Goal: Task Accomplishment & Management: Complete application form

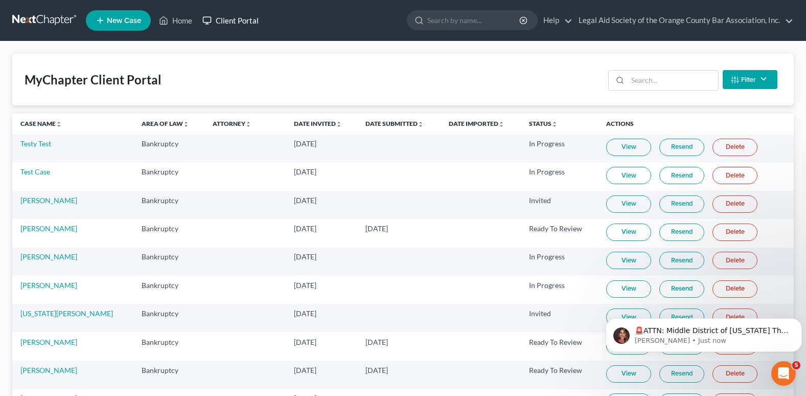
click at [245, 18] on link "Client Portal" at bounding box center [230, 20] width 66 height 18
click at [240, 22] on link "Client Portal" at bounding box center [230, 20] width 66 height 18
click at [244, 19] on link "Client Portal" at bounding box center [230, 20] width 66 height 18
click at [40, 124] on link "Case Name unfold_more expand_more expand_less" at bounding box center [40, 124] width 41 height 8
click at [46, 120] on link "Case Name unfold_more expand_more expand_less" at bounding box center [41, 124] width 42 height 8
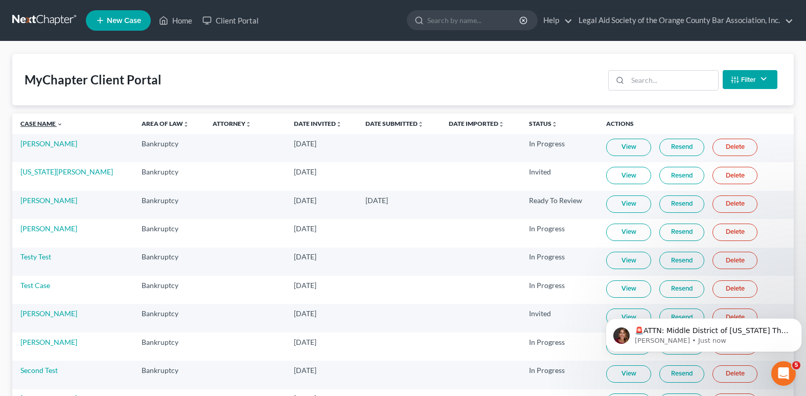
click at [57, 126] on icon "expand_more" at bounding box center [60, 124] width 6 height 6
click at [248, 16] on link "Client Portal" at bounding box center [230, 20] width 66 height 18
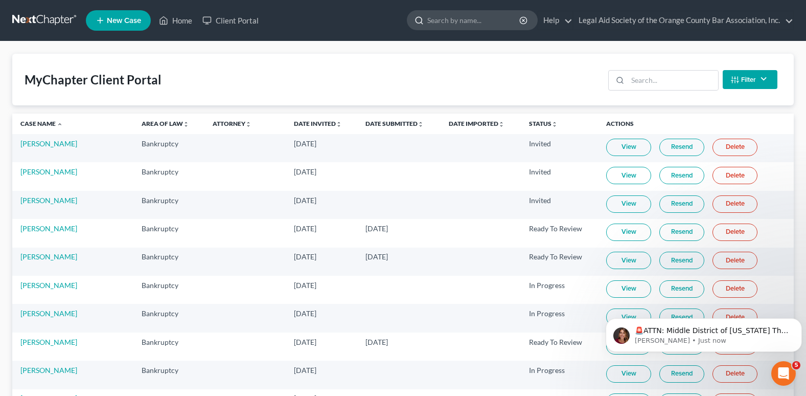
click at [448, 22] on input "search" at bounding box center [474, 20] width 94 height 19
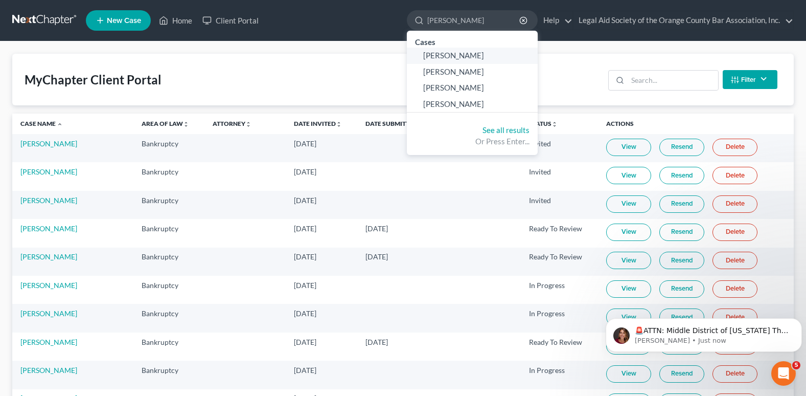
type input "[PERSON_NAME]"
click at [444, 54] on span "[PERSON_NAME]" at bounding box center [453, 55] width 61 height 9
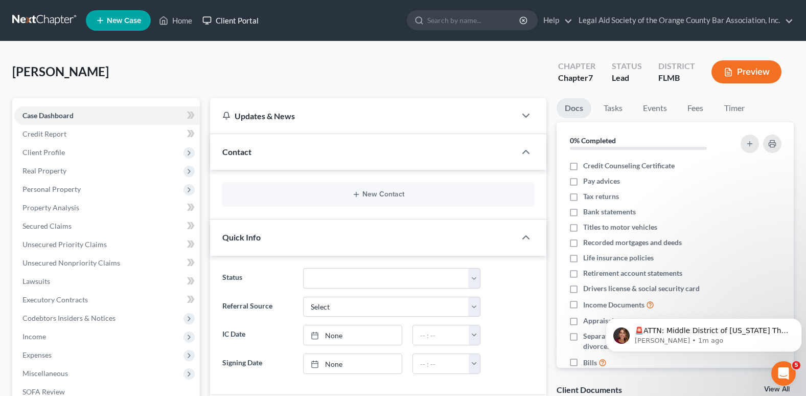
click at [251, 14] on link "Client Portal" at bounding box center [230, 20] width 66 height 18
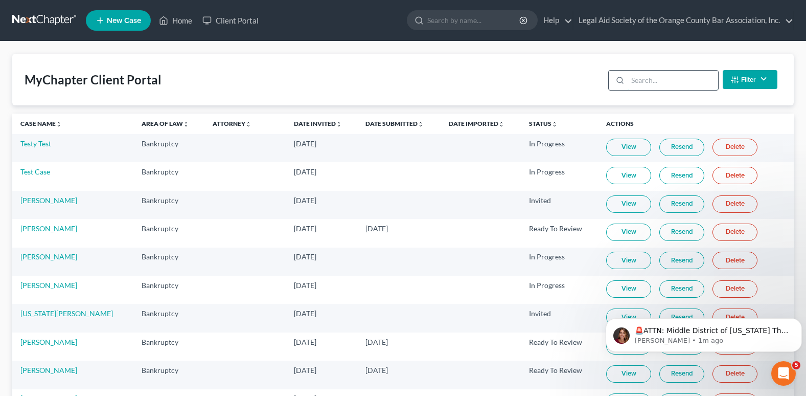
click at [632, 82] on input "search" at bounding box center [673, 80] width 90 height 19
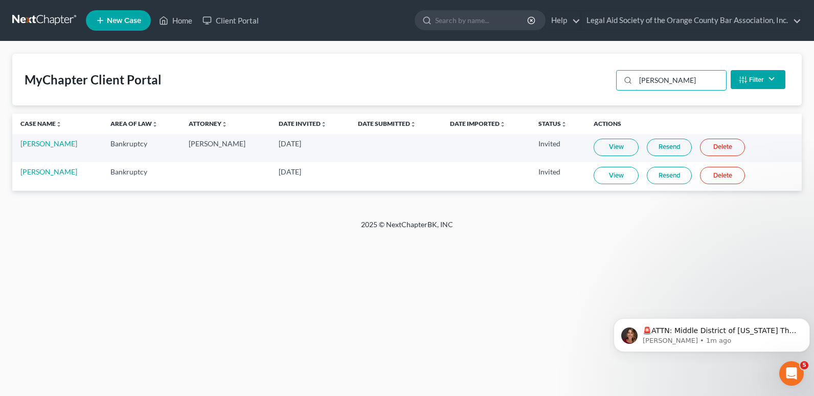
type input "[PERSON_NAME]"
click at [242, 17] on link "Client Portal" at bounding box center [230, 20] width 66 height 18
click at [241, 17] on link "Client Portal" at bounding box center [230, 20] width 66 height 18
drag, startPoint x: 678, startPoint y: 83, endPoint x: 599, endPoint y: 81, distance: 79.8
click at [599, 81] on div "MyChapter Client Portal [PERSON_NAME] Filter Status Filter... Invited In Progre…" at bounding box center [406, 80] width 789 height 52
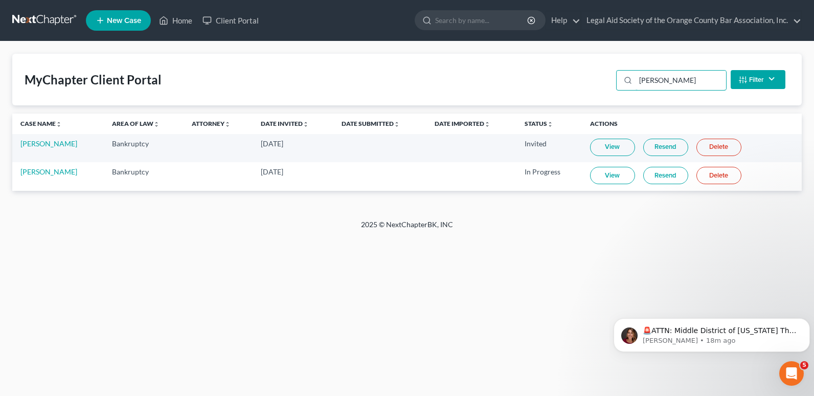
type input "[PERSON_NAME]"
click at [226, 291] on div "Home New Case Client Portal Legal Aid Society of the Orange County Bar Associat…" at bounding box center [407, 198] width 814 height 396
click at [174, 23] on link "Home" at bounding box center [175, 20] width 43 height 18
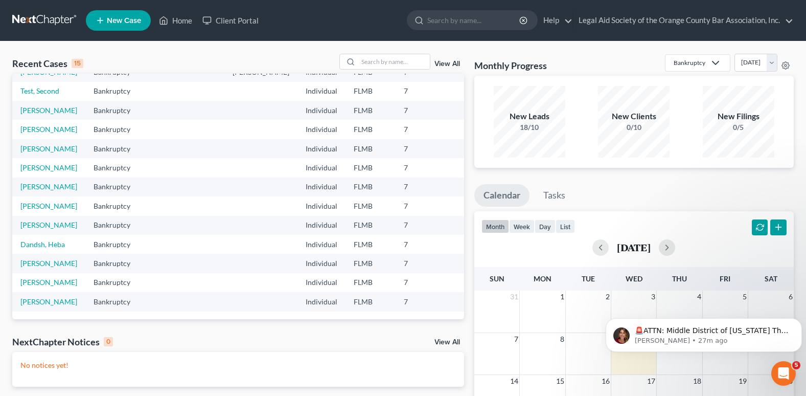
click at [120, 22] on span "New Case" at bounding box center [124, 21] width 34 height 8
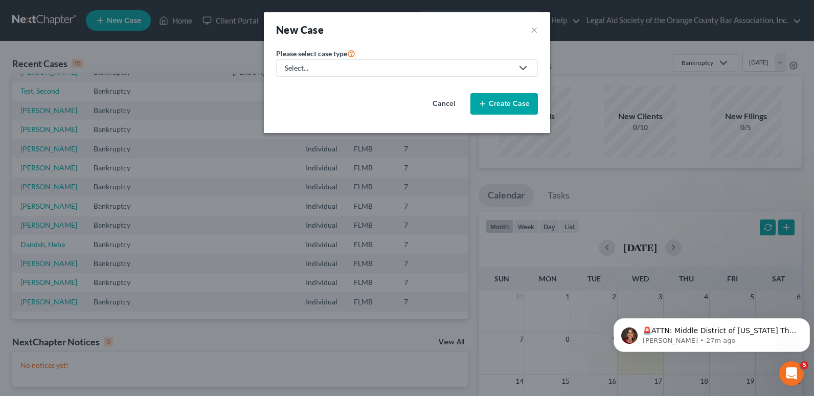
click at [401, 67] on div "Select..." at bounding box center [399, 68] width 228 height 10
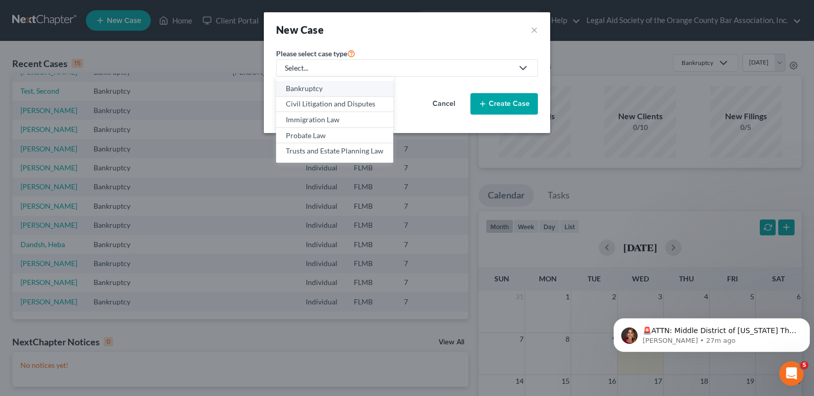
click at [318, 90] on div "Bankruptcy" at bounding box center [335, 88] width 98 height 10
select select "15"
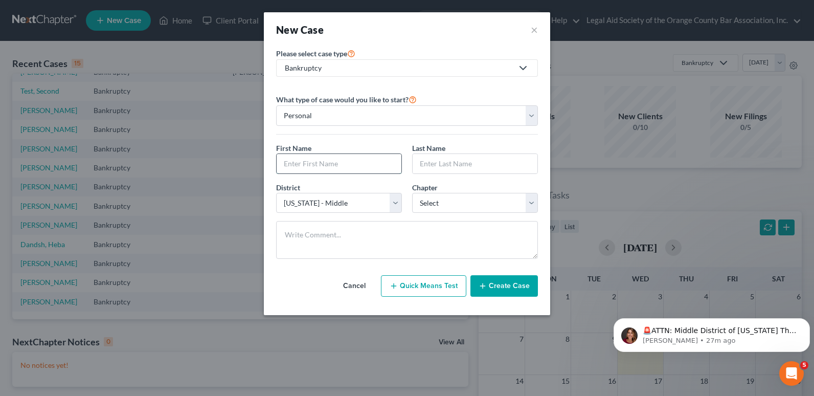
click at [291, 158] on input "text" at bounding box center [339, 163] width 125 height 19
type input "[PERSON_NAME]"
drag, startPoint x: 450, startPoint y: 162, endPoint x: 447, endPoint y: 154, distance: 8.3
click at [450, 162] on input "text" at bounding box center [474, 163] width 125 height 19
type input "[PERSON_NAME]"
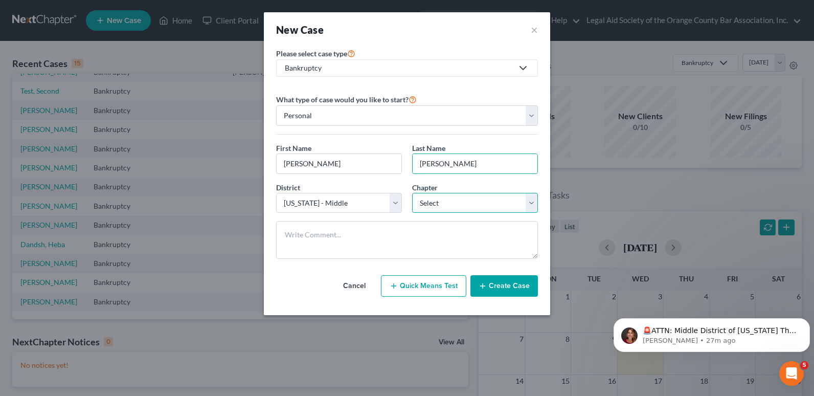
click at [436, 210] on select "Select 7 11 12 13" at bounding box center [475, 203] width 126 height 20
select select "0"
click at [412, 193] on select "Select 7 11 12 13" at bounding box center [475, 203] width 126 height 20
click at [506, 286] on button "Create Case" at bounding box center [503, 285] width 67 height 21
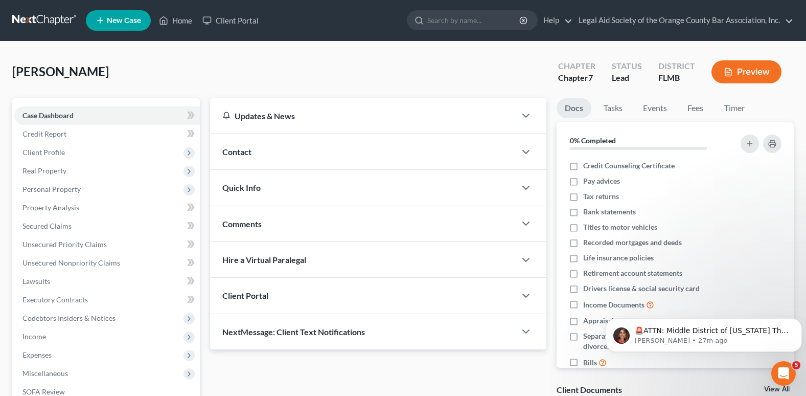
click at [271, 296] on div "Client Portal" at bounding box center [363, 295] width 306 height 35
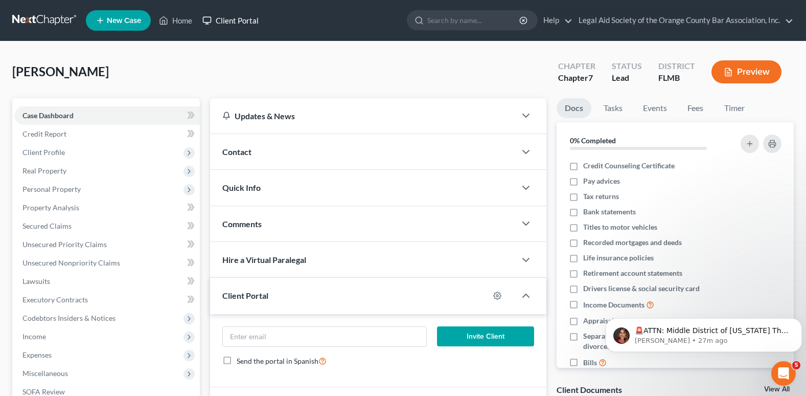
click at [234, 20] on link "Client Portal" at bounding box center [230, 20] width 66 height 18
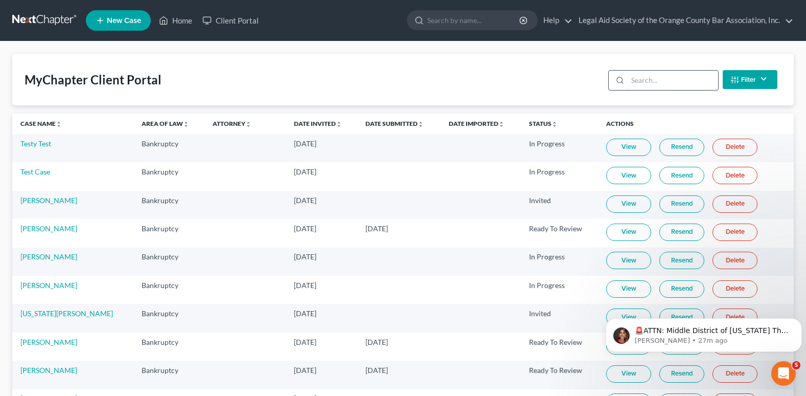
click at [642, 78] on input "search" at bounding box center [673, 80] width 90 height 19
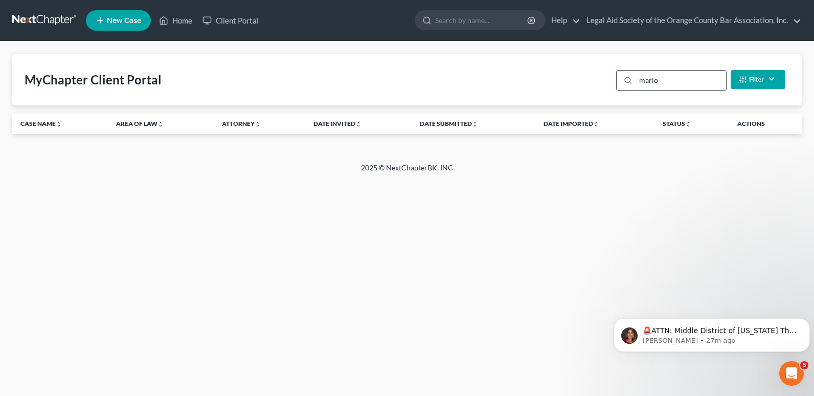
type input "[PERSON_NAME]"
drag, startPoint x: 694, startPoint y: 80, endPoint x: 629, endPoint y: 83, distance: 64.5
click at [629, 83] on div "[PERSON_NAME]" at bounding box center [671, 80] width 110 height 20
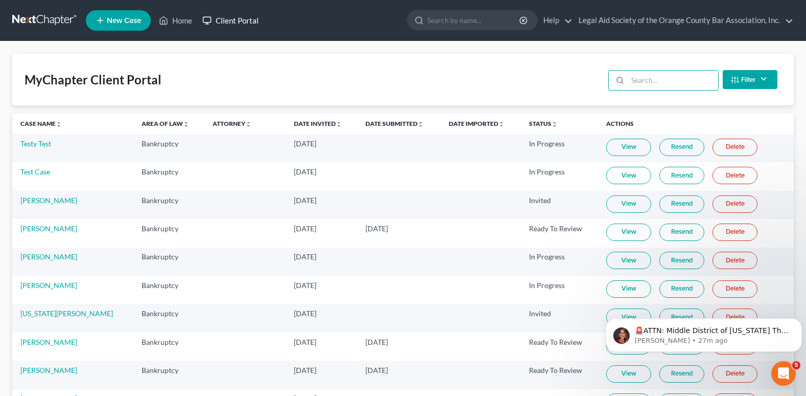
click at [236, 21] on link "Client Portal" at bounding box center [230, 20] width 66 height 18
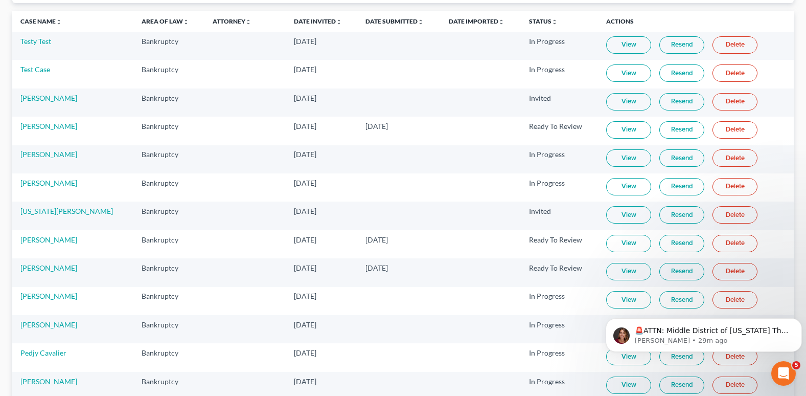
scroll to position [358, 0]
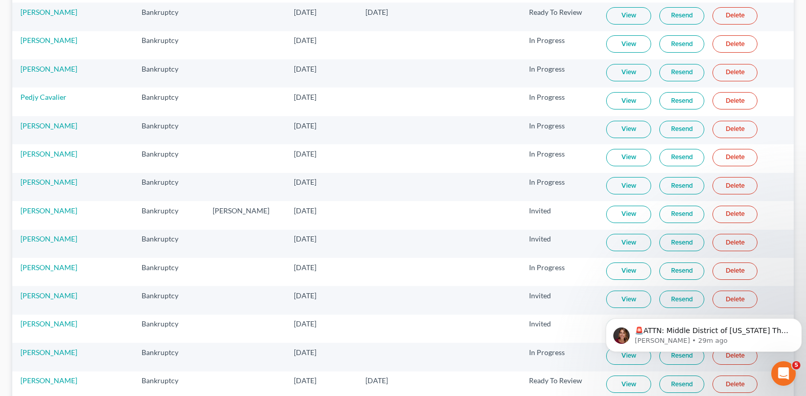
click at [723, 243] on link "Delete" at bounding box center [735, 242] width 45 height 17
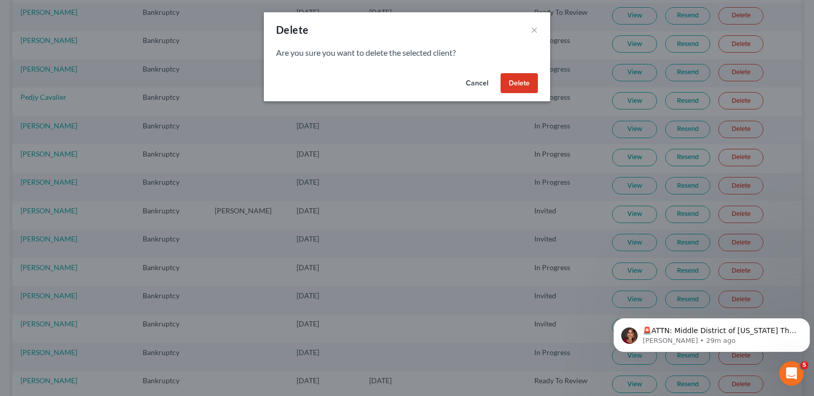
click at [519, 81] on button "Delete" at bounding box center [518, 83] width 37 height 20
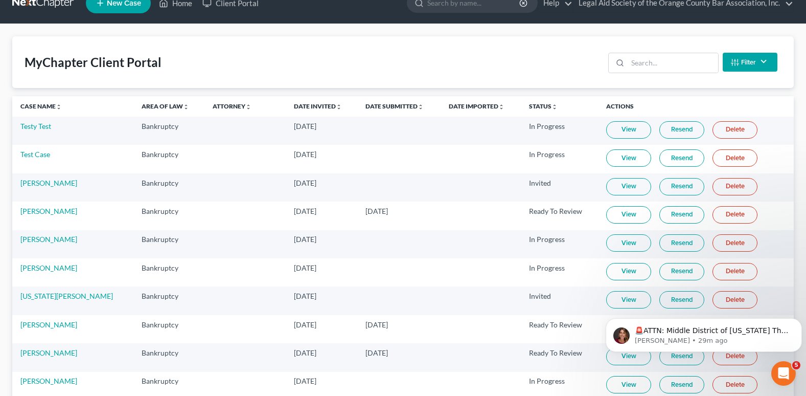
scroll to position [0, 0]
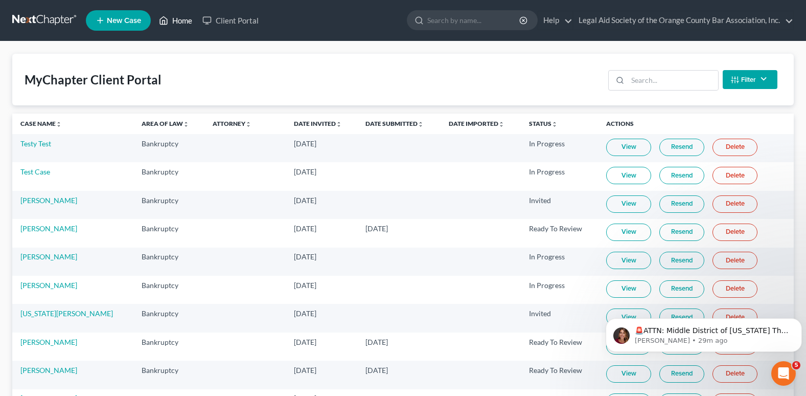
click at [180, 13] on link "Home" at bounding box center [175, 20] width 43 height 18
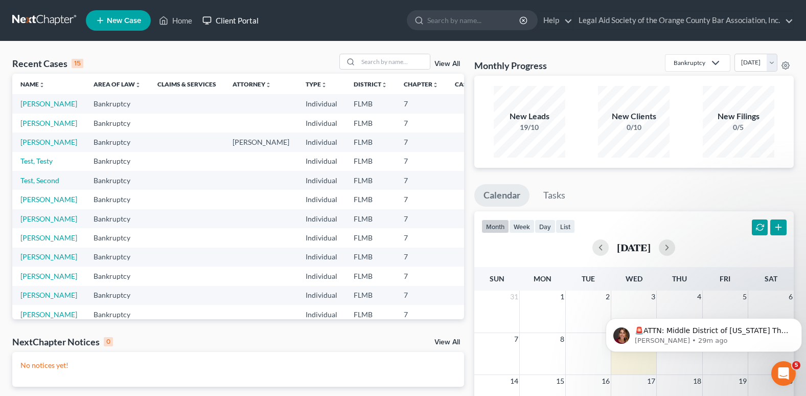
click at [234, 19] on link "Client Portal" at bounding box center [230, 20] width 66 height 18
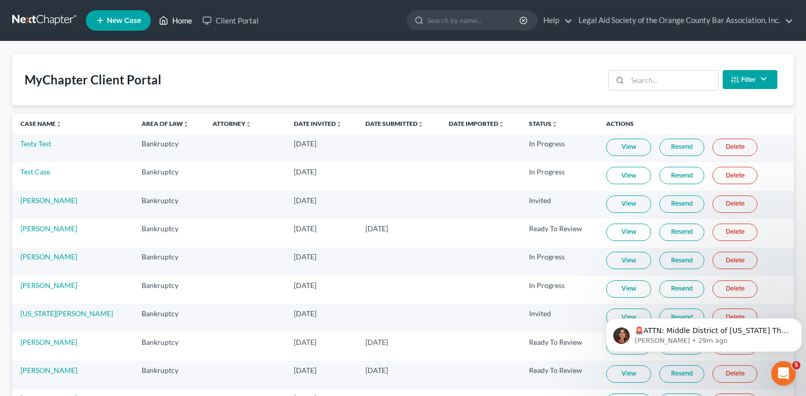
click at [178, 17] on link "Home" at bounding box center [175, 20] width 43 height 18
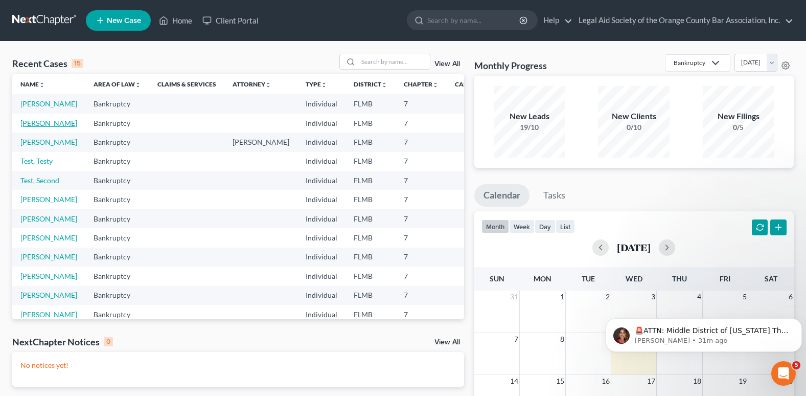
click at [30, 127] on link "[PERSON_NAME]" at bounding box center [48, 123] width 57 height 9
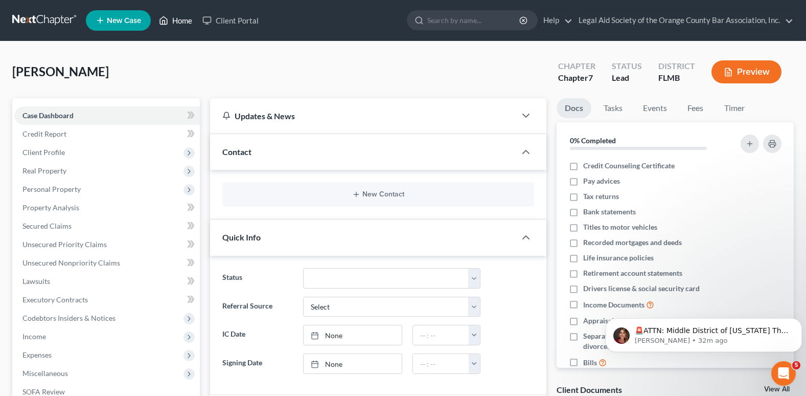
click at [185, 14] on link "Home" at bounding box center [175, 20] width 43 height 18
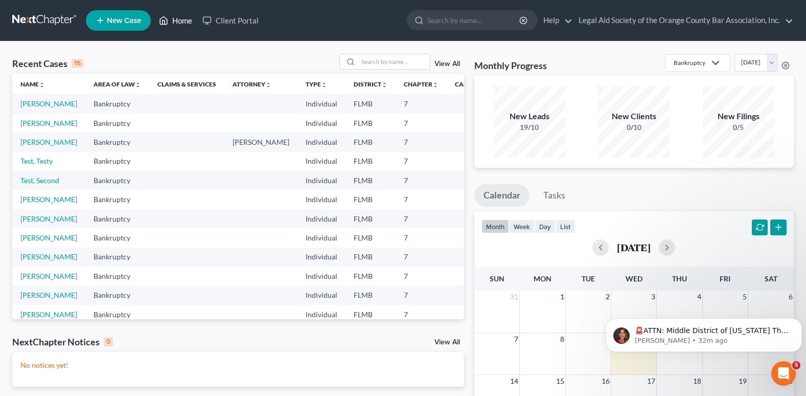
click at [183, 19] on link "Home" at bounding box center [175, 20] width 43 height 18
click at [33, 102] on link "[PERSON_NAME]" at bounding box center [48, 103] width 57 height 9
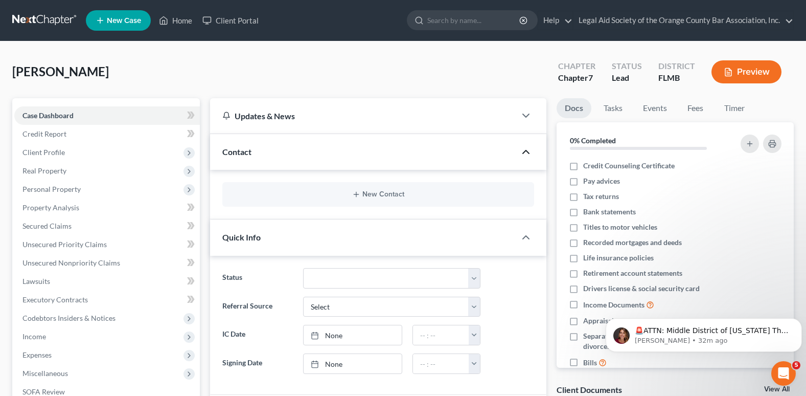
click at [521, 152] on icon "button" at bounding box center [526, 152] width 12 height 12
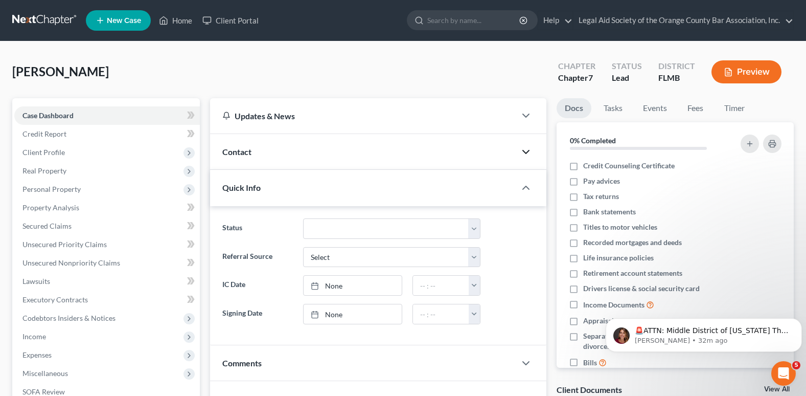
click at [522, 152] on icon "button" at bounding box center [526, 152] width 12 height 12
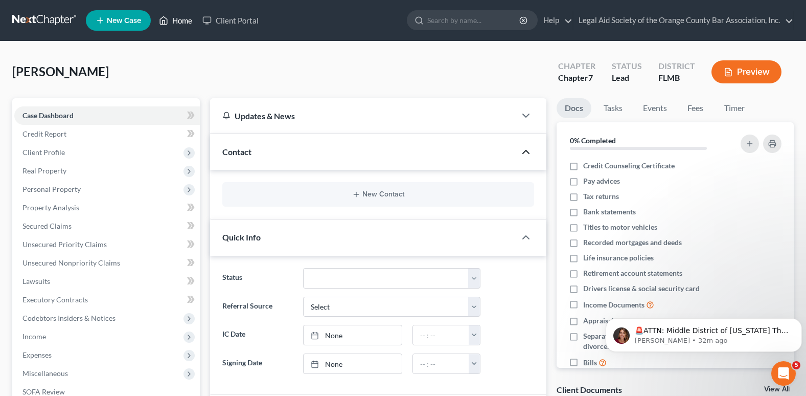
click at [188, 19] on link "Home" at bounding box center [175, 20] width 43 height 18
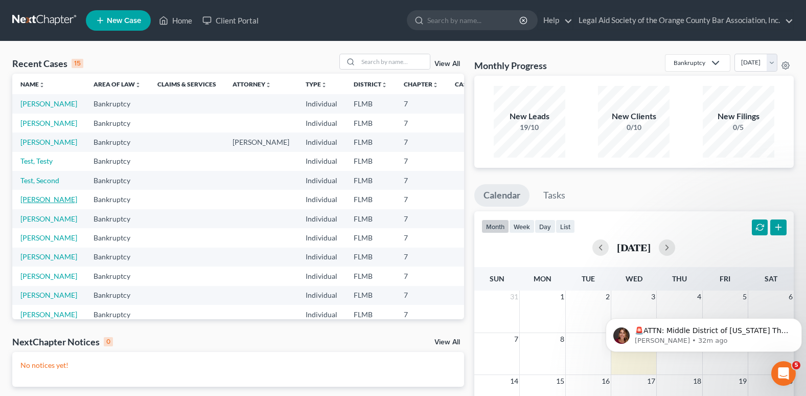
click at [27, 203] on link "[PERSON_NAME]" at bounding box center [48, 199] width 57 height 9
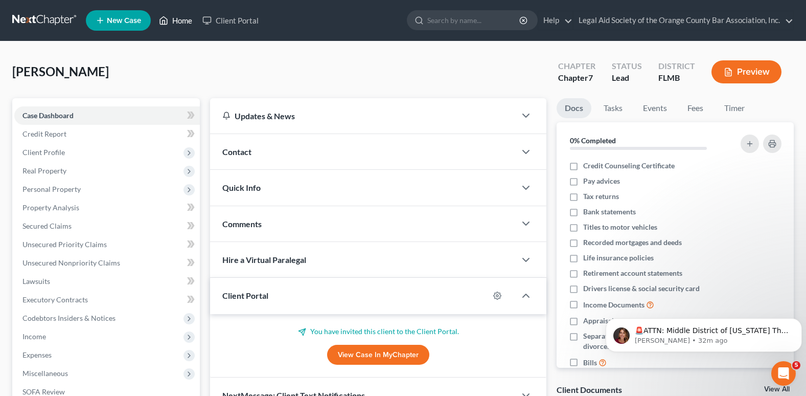
click at [178, 19] on link "Home" at bounding box center [175, 20] width 43 height 18
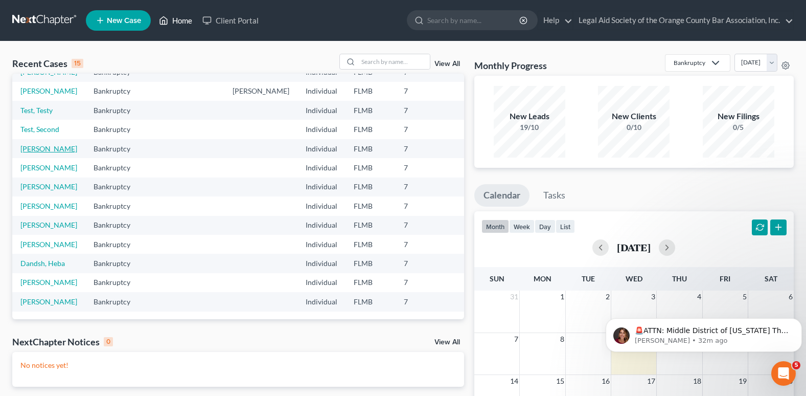
scroll to position [153, 0]
click at [34, 229] on link "[PERSON_NAME]" at bounding box center [48, 224] width 57 height 9
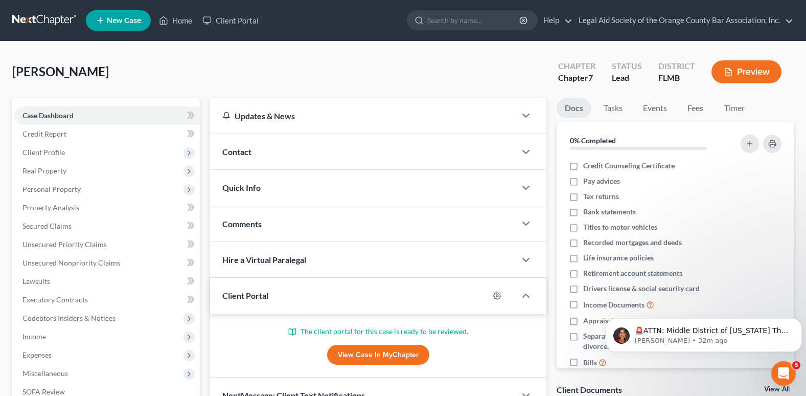
click at [232, 153] on span "Contact" at bounding box center [236, 152] width 29 height 10
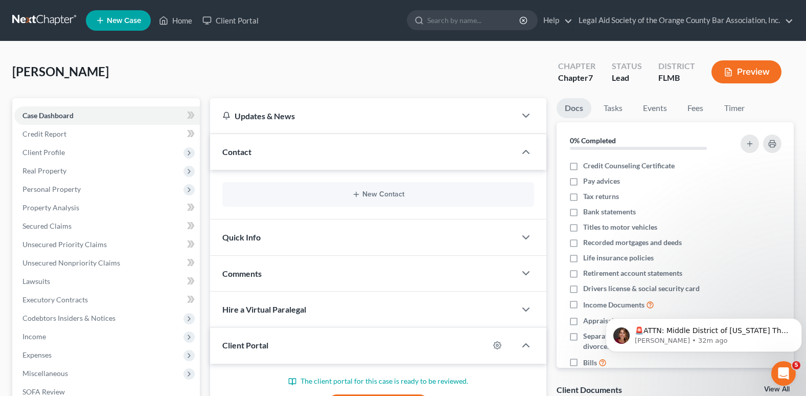
click at [238, 243] on div "Quick Info" at bounding box center [363, 236] width 306 height 35
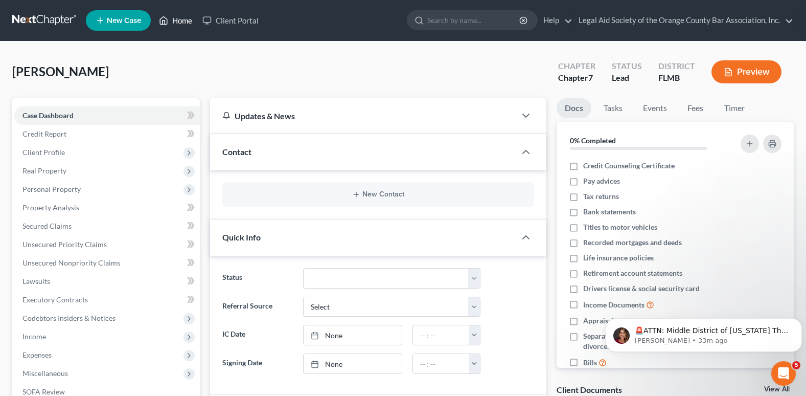
click at [175, 20] on link "Home" at bounding box center [175, 20] width 43 height 18
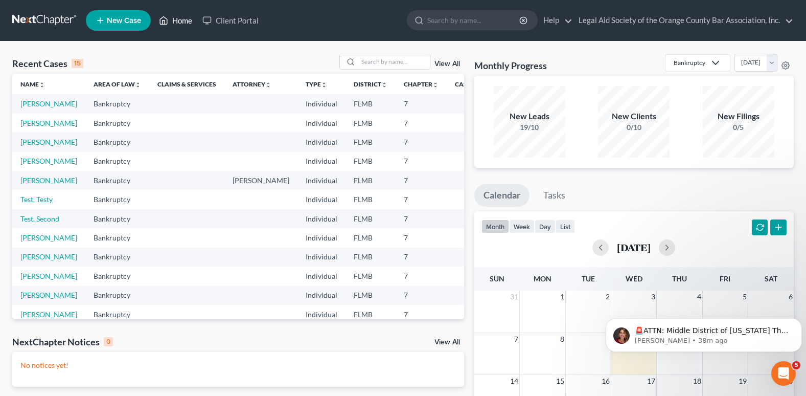
click at [192, 21] on link "Home" at bounding box center [175, 20] width 43 height 18
click at [180, 19] on link "Home" at bounding box center [175, 20] width 43 height 18
click at [238, 17] on link "Client Portal" at bounding box center [230, 20] width 66 height 18
click at [232, 14] on link "Client Portal" at bounding box center [230, 20] width 66 height 18
click at [236, 22] on link "Client Portal" at bounding box center [230, 20] width 66 height 18
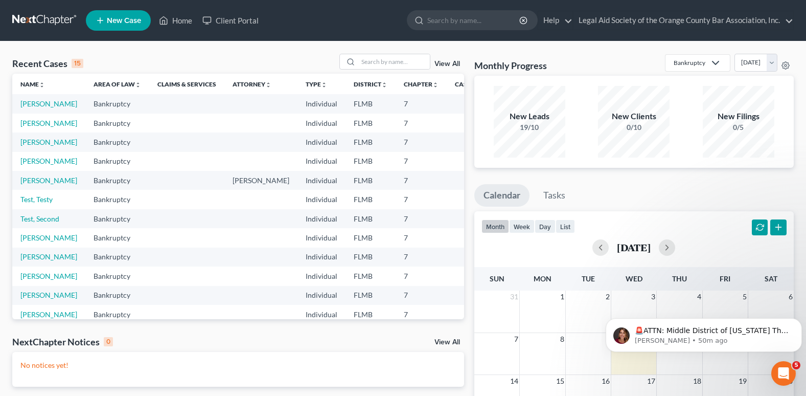
click at [30, 190] on td "[PERSON_NAME]" at bounding box center [48, 180] width 73 height 19
click at [237, 18] on link "Client Portal" at bounding box center [230, 20] width 66 height 18
click at [252, 24] on link "Client Portal" at bounding box center [230, 20] width 66 height 18
click at [236, 25] on link "Client Portal" at bounding box center [230, 20] width 66 height 18
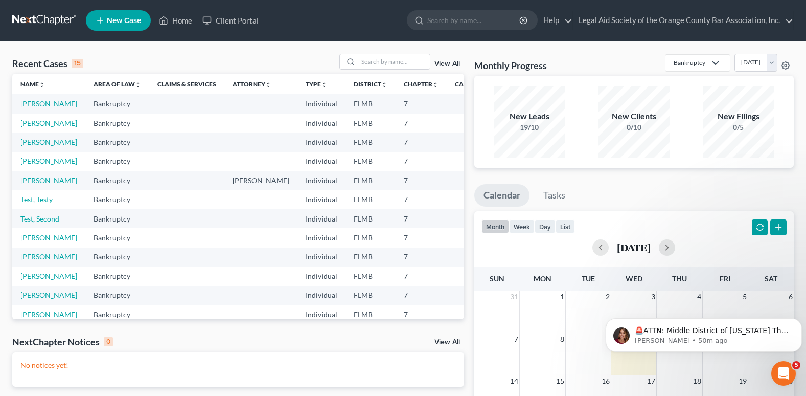
click at [197, 190] on td at bounding box center [186, 180] width 75 height 19
click at [250, 17] on link "Client Portal" at bounding box center [230, 20] width 66 height 18
click at [168, 25] on icon at bounding box center [163, 20] width 9 height 12
click at [240, 21] on link "Client Portal" at bounding box center [230, 20] width 66 height 18
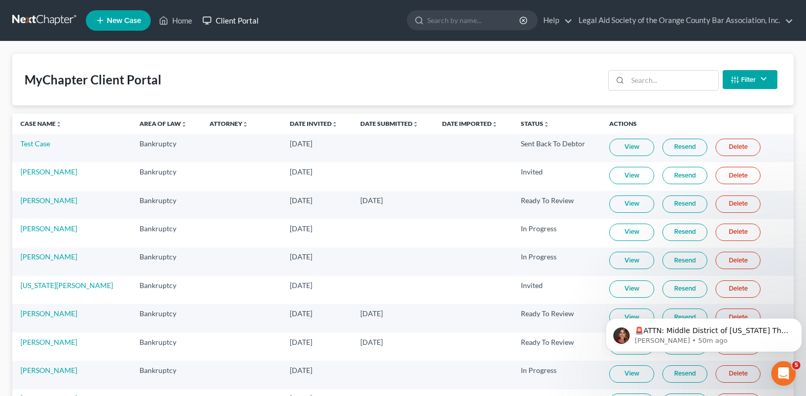
click at [250, 21] on link "Client Portal" at bounding box center [230, 20] width 66 height 18
click at [177, 15] on link "Home" at bounding box center [175, 20] width 43 height 18
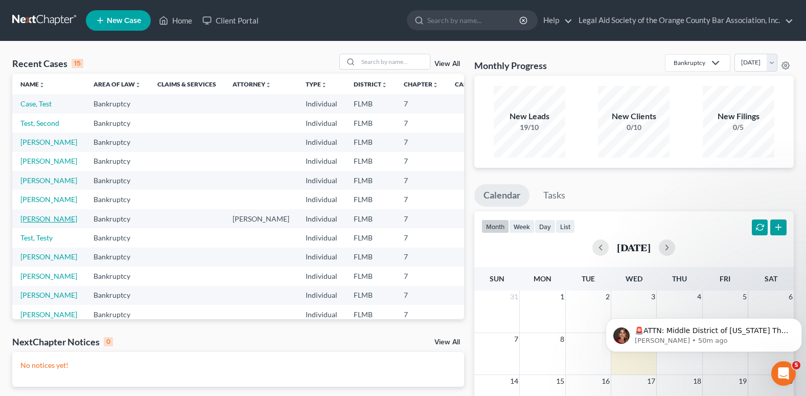
click at [30, 223] on link "[PERSON_NAME]" at bounding box center [48, 218] width 57 height 9
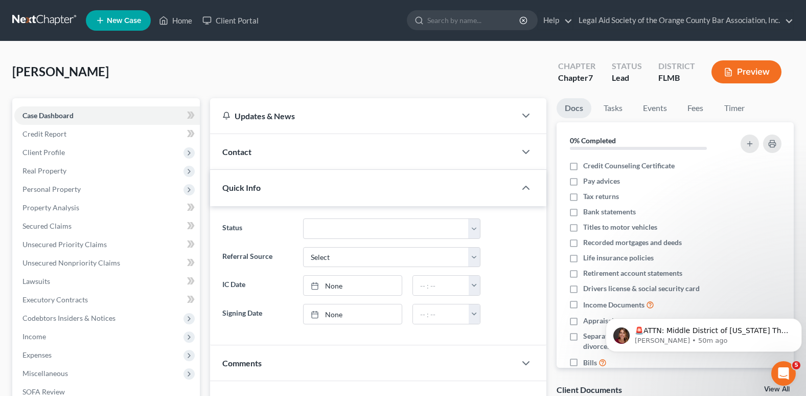
click at [242, 154] on span "Contact" at bounding box center [236, 152] width 29 height 10
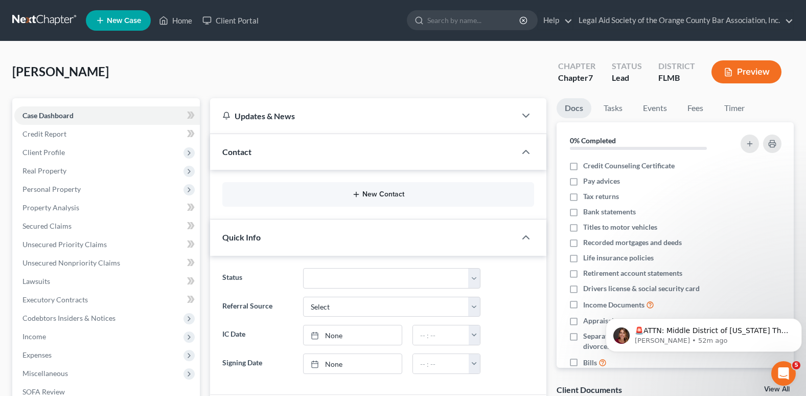
click at [356, 195] on line "button" at bounding box center [356, 194] width 0 height 5
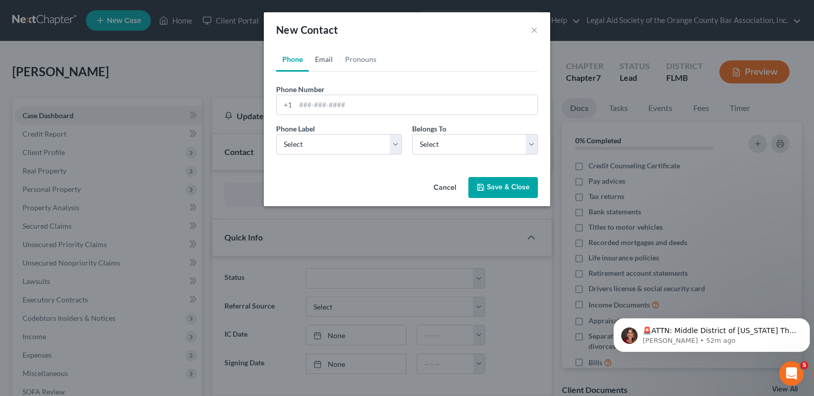
click at [326, 59] on link "Email" at bounding box center [324, 59] width 30 height 25
click at [294, 61] on link "Phone" at bounding box center [292, 59] width 33 height 25
click at [322, 58] on link "Email" at bounding box center [324, 59] width 30 height 25
click at [281, 62] on link "Phone" at bounding box center [292, 59] width 33 height 25
click at [295, 107] on input "tel" at bounding box center [416, 104] width 242 height 19
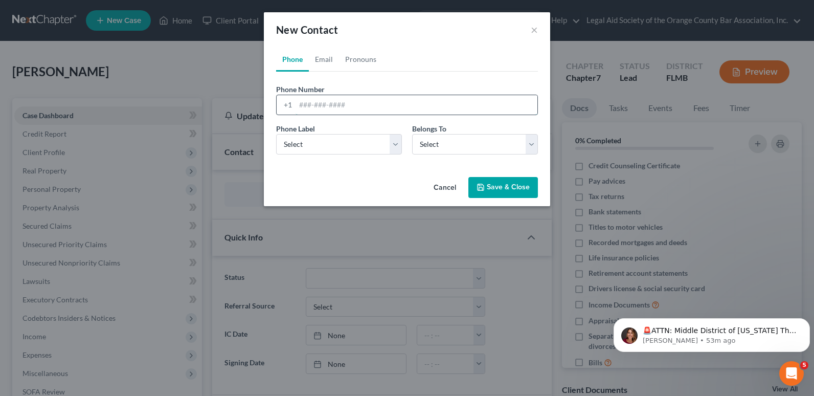
paste input "[PHONE_NUMBER]"
type input "[PHONE_NUMBER]"
click at [400, 143] on select "Select Mobile Home Work Other" at bounding box center [339, 144] width 126 height 20
select select "0"
click at [276, 134] on select "Select Mobile Home Work Other" at bounding box center [339, 144] width 126 height 20
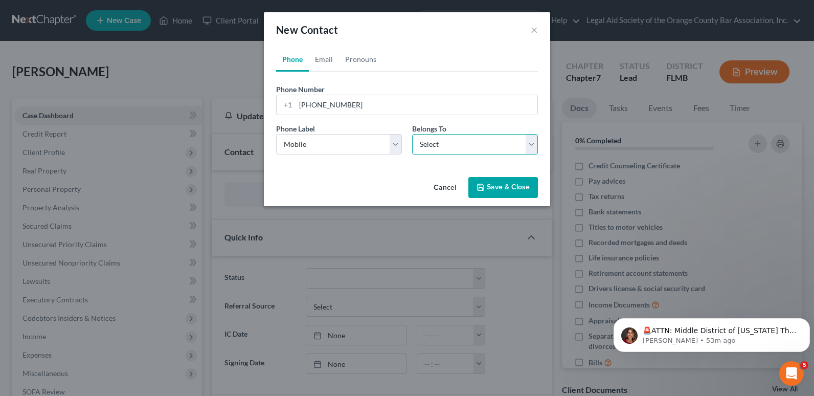
click at [427, 142] on select "Select Client Spouse Other" at bounding box center [475, 144] width 126 height 20
select select "0"
click at [412, 134] on select "Select Client Spouse Other" at bounding box center [475, 144] width 126 height 20
click at [498, 190] on button "Save & Close" at bounding box center [503, 187] width 70 height 21
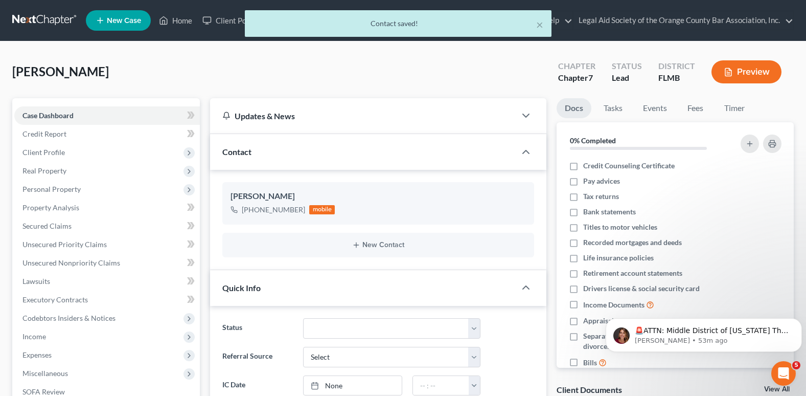
click at [248, 153] on span "Contact" at bounding box center [236, 152] width 29 height 10
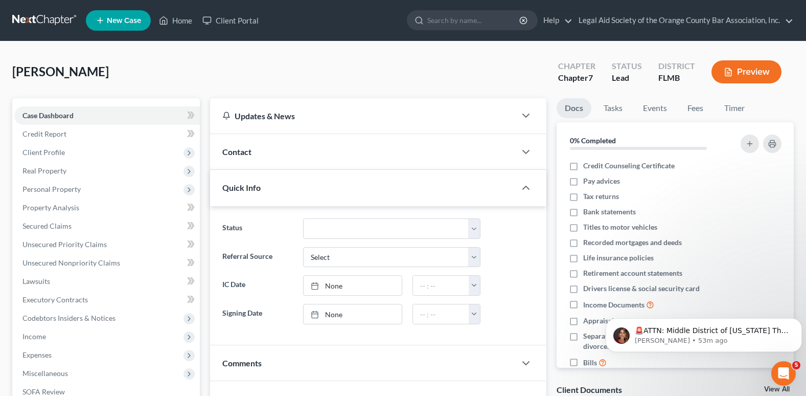
click at [248, 153] on span "Contact" at bounding box center [236, 152] width 29 height 10
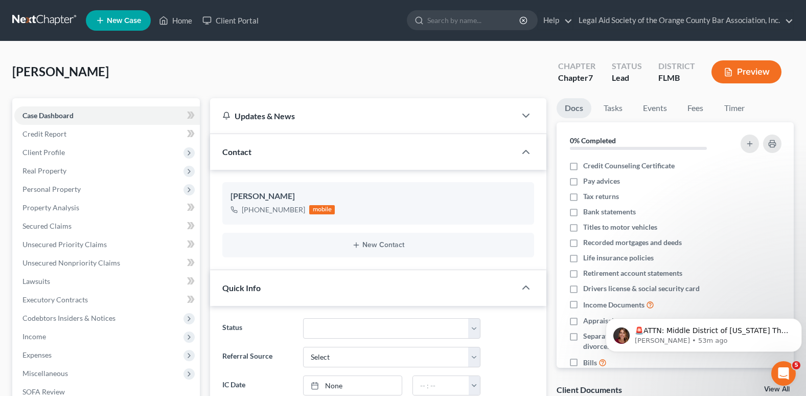
scroll to position [51, 0]
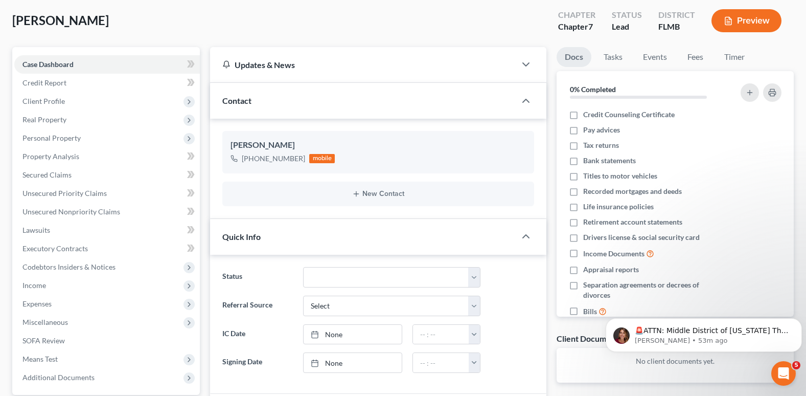
click at [246, 241] on span "Quick Info" at bounding box center [241, 237] width 38 height 10
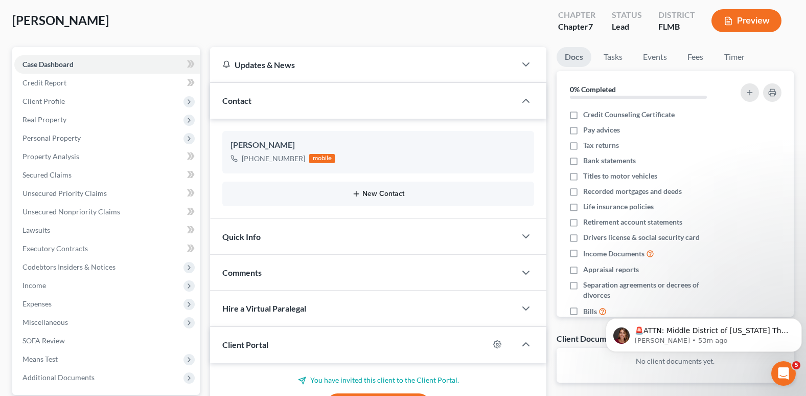
click at [377, 191] on button "New Contact" at bounding box center [378, 194] width 295 height 8
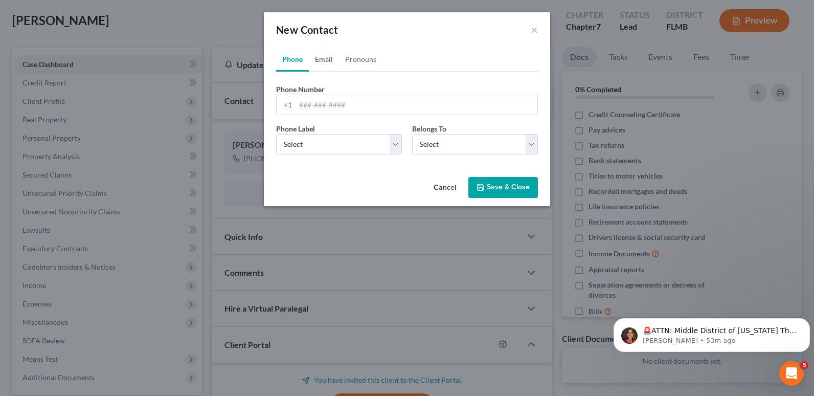
click at [327, 59] on link "Email" at bounding box center [324, 59] width 30 height 25
click at [383, 104] on input "email" at bounding box center [416, 104] width 242 height 19
click at [304, 106] on input "email" at bounding box center [416, 104] width 242 height 19
paste input "[EMAIL_ADDRESS][DOMAIN_NAME]"
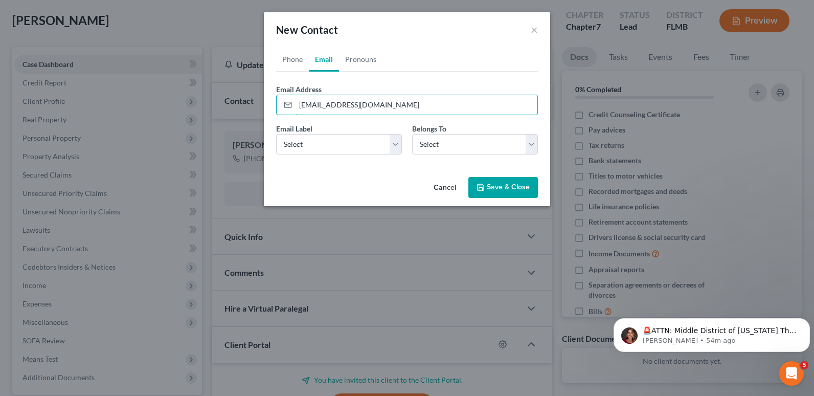
type input "[EMAIL_ADDRESS][DOMAIN_NAME]"
click at [285, 189] on div "Cancel Save & Close" at bounding box center [407, 190] width 286 height 34
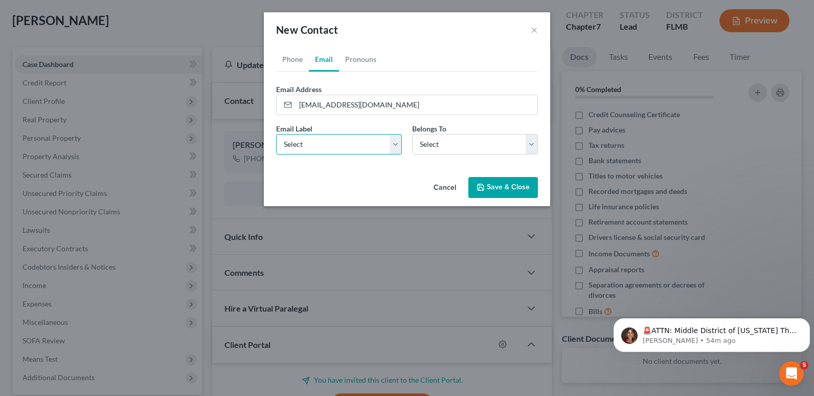
click at [308, 152] on select "Select Home Work Other" at bounding box center [339, 144] width 126 height 20
select select "0"
click at [276, 134] on select "Select Home Work Other" at bounding box center [339, 144] width 126 height 20
drag, startPoint x: 440, startPoint y: 146, endPoint x: 441, endPoint y: 156, distance: 9.7
click at [440, 146] on select "Select Client Spouse Other" at bounding box center [475, 144] width 126 height 20
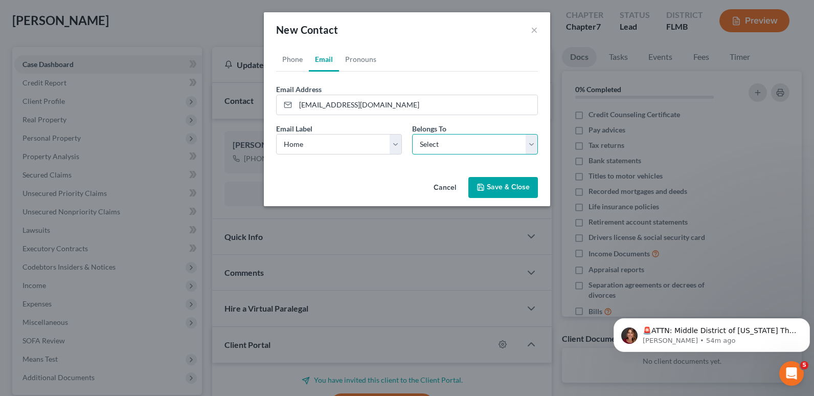
select select "0"
click at [412, 134] on select "Select Client Spouse Other" at bounding box center [475, 144] width 126 height 20
click at [512, 185] on button "Save & Close" at bounding box center [503, 187] width 70 height 21
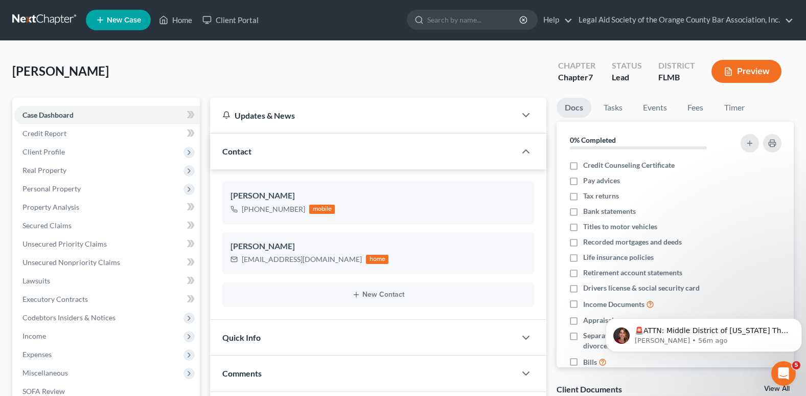
scroll to position [0, 0]
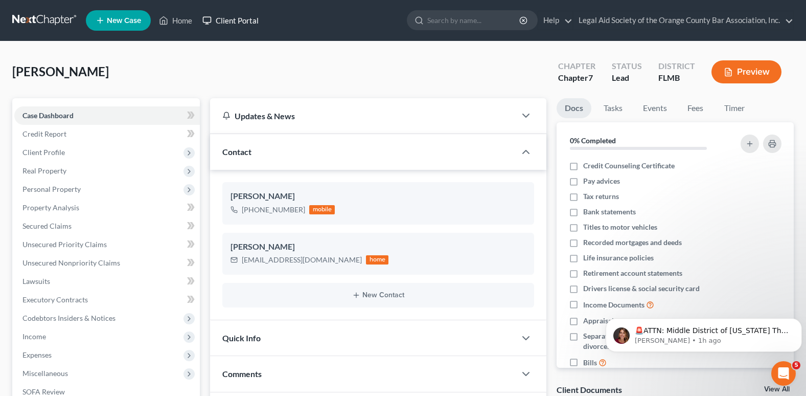
click at [250, 17] on link "Client Portal" at bounding box center [230, 20] width 66 height 18
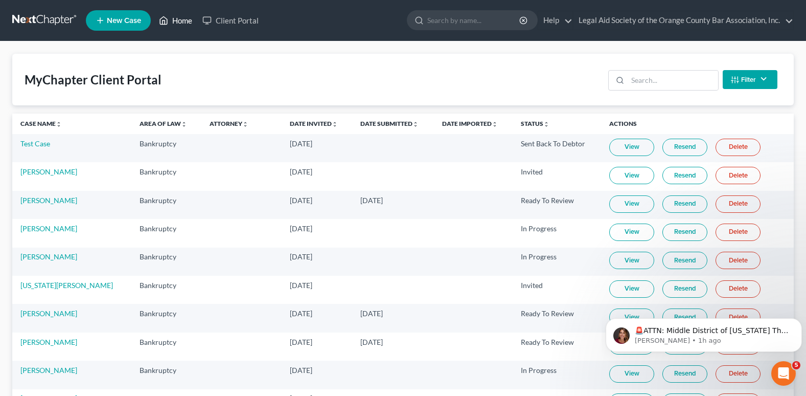
click at [176, 21] on link "Home" at bounding box center [175, 20] width 43 height 18
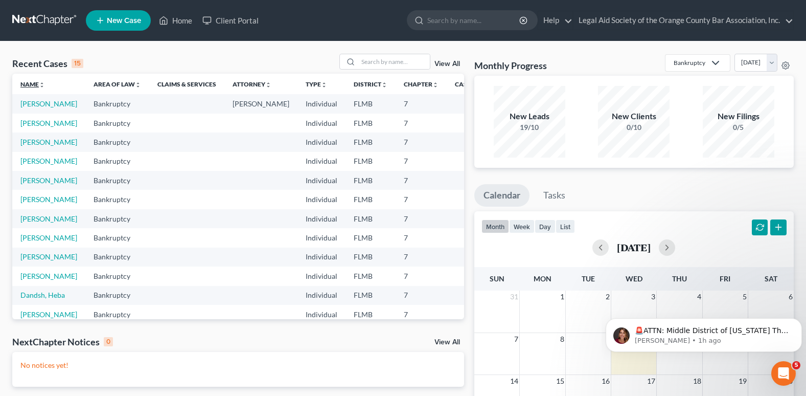
click at [22, 85] on link "Name unfold_more expand_more expand_less" at bounding box center [32, 84] width 25 height 8
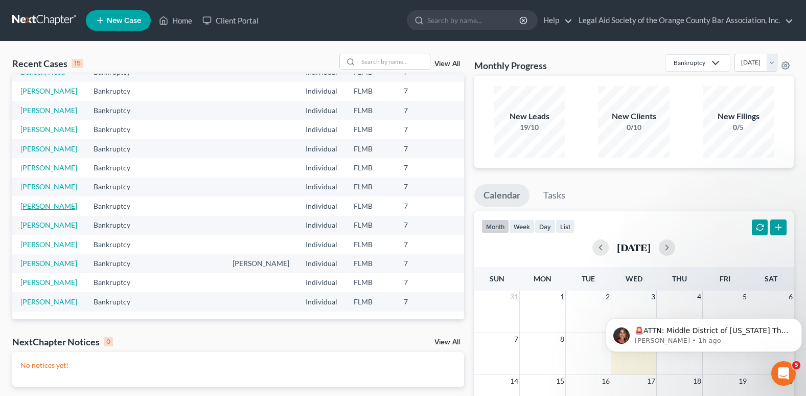
scroll to position [153, 0]
click at [35, 229] on link "[PERSON_NAME]" at bounding box center [48, 224] width 57 height 9
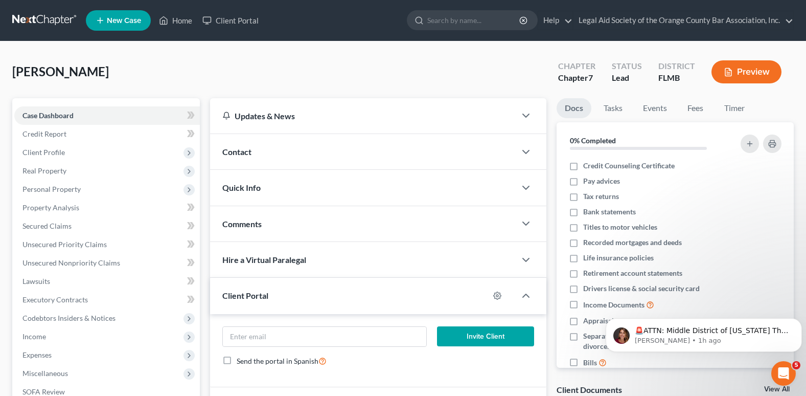
click at [250, 152] on span "Contact" at bounding box center [236, 152] width 29 height 10
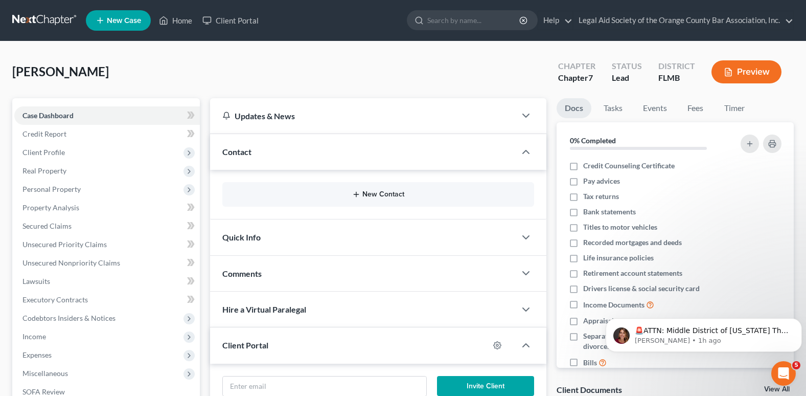
click at [376, 195] on button "New Contact" at bounding box center [378, 194] width 295 height 8
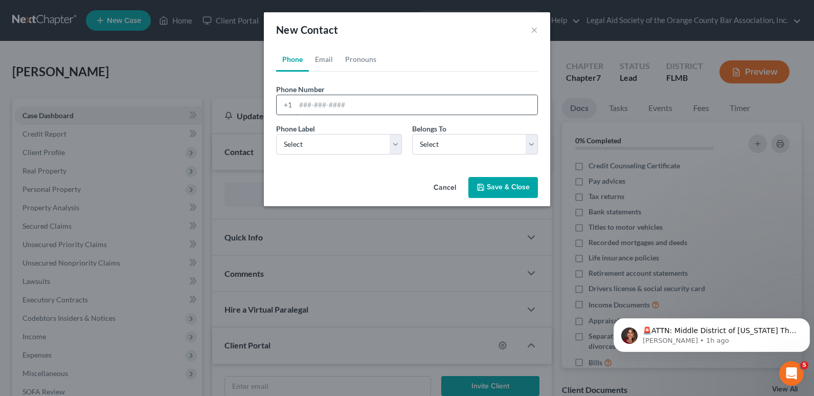
click at [303, 106] on input "tel" at bounding box center [416, 104] width 242 height 19
paste input "[PHONE_NUMBER]"
type input "[PHONE_NUMBER]"
click at [324, 146] on select "Select Mobile Home Work Other" at bounding box center [339, 144] width 126 height 20
select select "0"
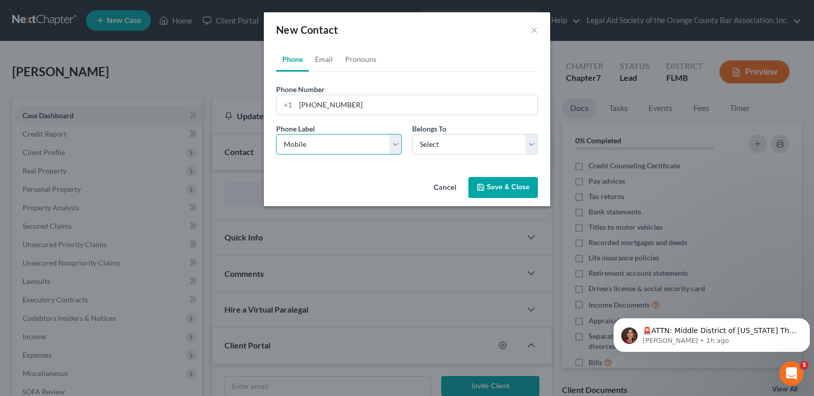
click at [276, 134] on select "Select Mobile Home Work Other" at bounding box center [339, 144] width 126 height 20
click at [449, 149] on select "Select Client Other" at bounding box center [475, 144] width 126 height 20
select select "0"
click at [412, 134] on select "Select Client Other" at bounding box center [475, 144] width 126 height 20
click at [497, 187] on button "Save & Close" at bounding box center [503, 187] width 70 height 21
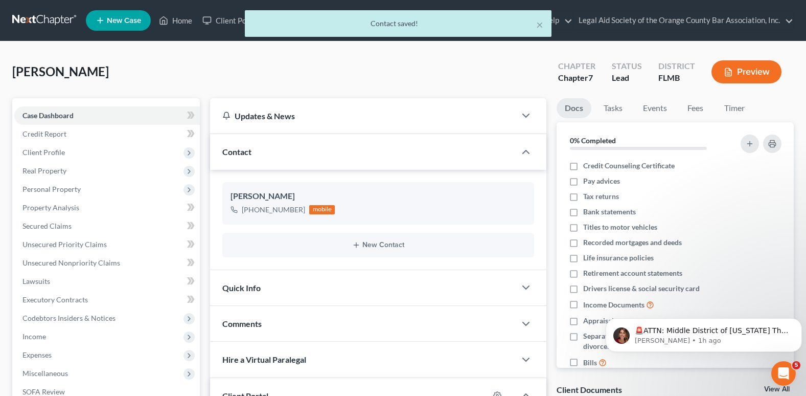
click at [240, 149] on span "Contact" at bounding box center [236, 152] width 29 height 10
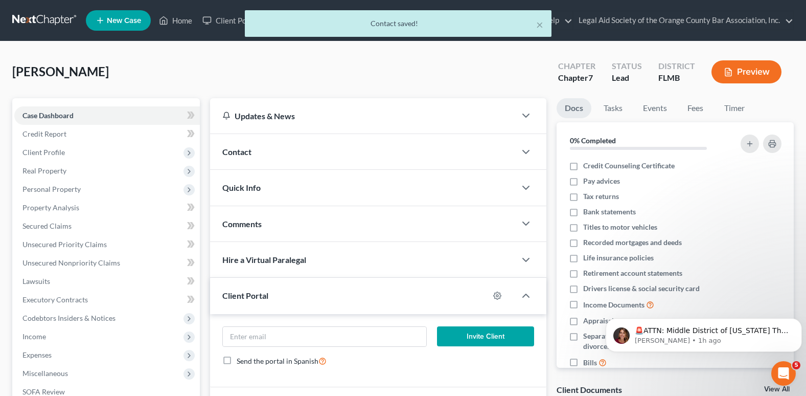
click at [245, 151] on span "Contact" at bounding box center [236, 152] width 29 height 10
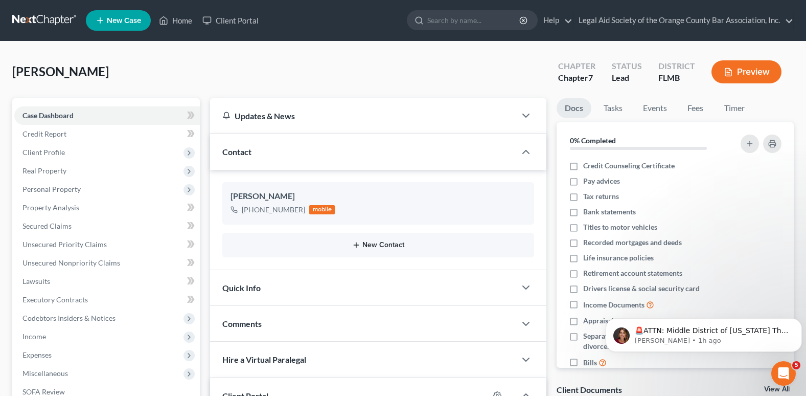
click at [386, 241] on button "New Contact" at bounding box center [378, 245] width 295 height 8
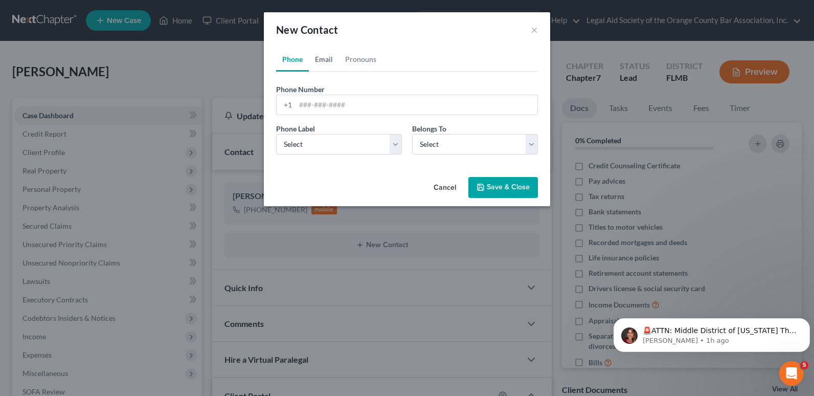
click at [320, 59] on link "Email" at bounding box center [324, 59] width 30 height 25
click at [326, 109] on input "email" at bounding box center [416, 104] width 242 height 19
paste input "[EMAIL_ADDRESS][DOMAIN_NAME]"
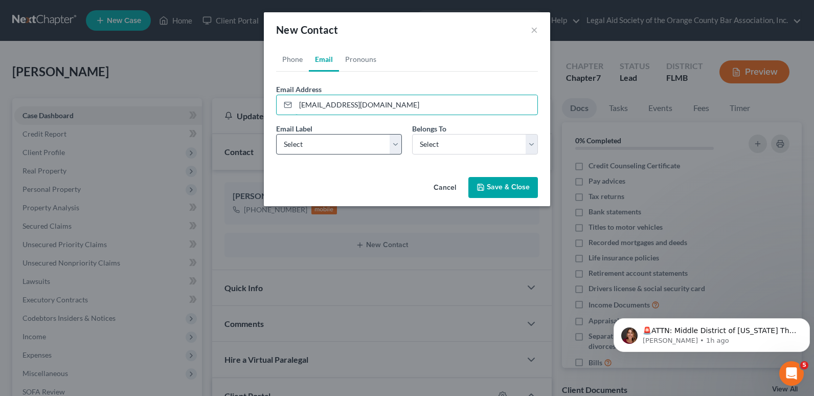
type input "[EMAIL_ADDRESS][DOMAIN_NAME]"
click at [336, 144] on select "Select Home Work Other" at bounding box center [339, 144] width 126 height 20
select select "0"
click at [276, 134] on select "Select Home Work Other" at bounding box center [339, 144] width 126 height 20
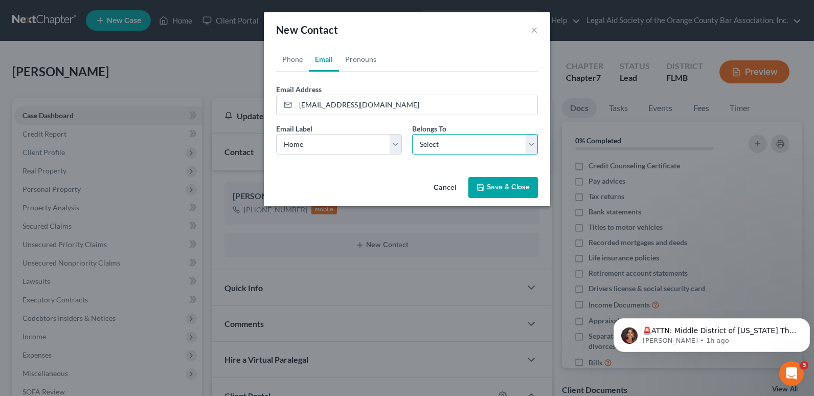
click at [439, 141] on select "Select Client Other" at bounding box center [475, 144] width 126 height 20
select select "0"
click at [412, 134] on select "Select Client Other" at bounding box center [475, 144] width 126 height 20
click at [515, 189] on button "Save & Close" at bounding box center [503, 187] width 70 height 21
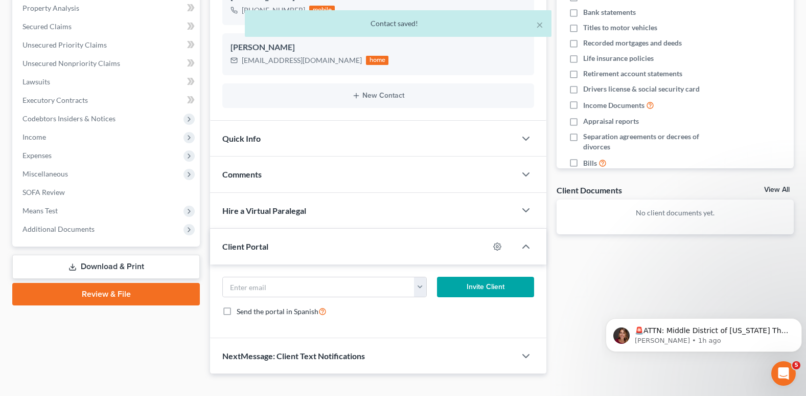
scroll to position [204, 0]
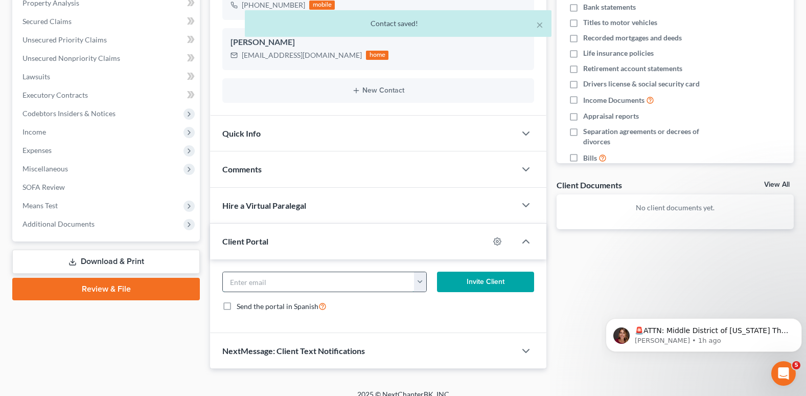
click at [239, 284] on input "email" at bounding box center [318, 281] width 191 height 19
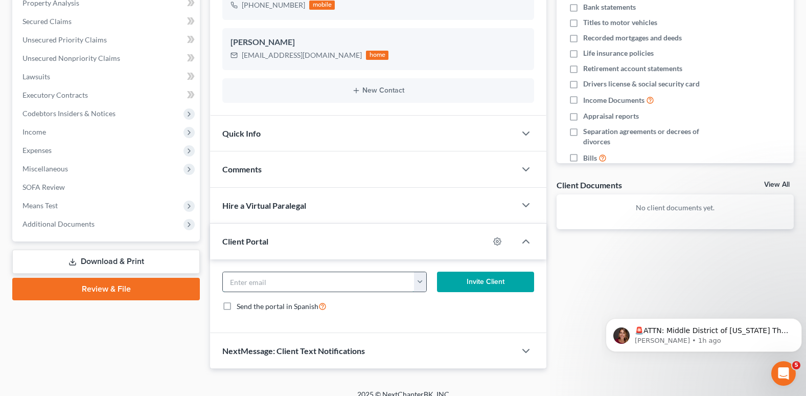
paste input "[EMAIL_ADDRESS][DOMAIN_NAME]"
type input "[EMAIL_ADDRESS][DOMAIN_NAME]"
click at [465, 280] on button "Invite Client" at bounding box center [485, 281] width 97 height 20
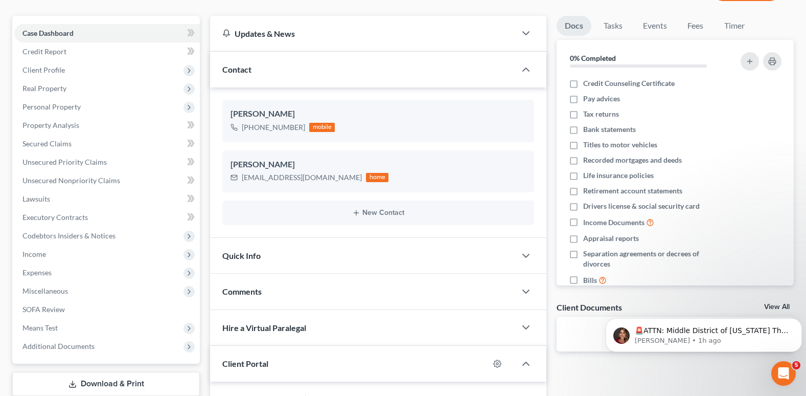
scroll to position [0, 0]
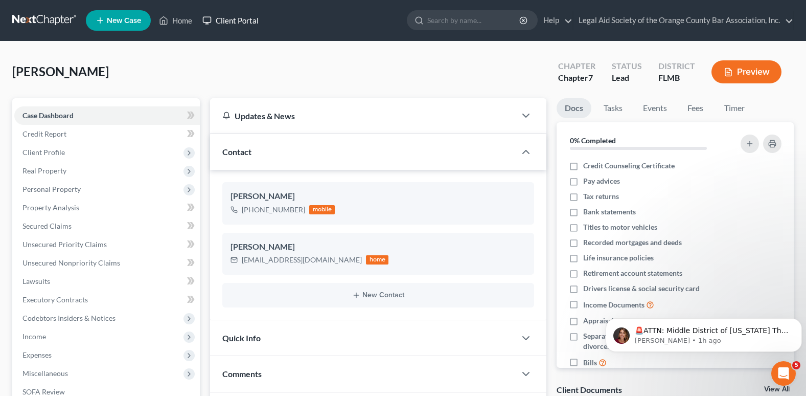
drag, startPoint x: 236, startPoint y: 20, endPoint x: 309, endPoint y: 126, distance: 128.5
click at [236, 20] on link "Client Portal" at bounding box center [230, 20] width 66 height 18
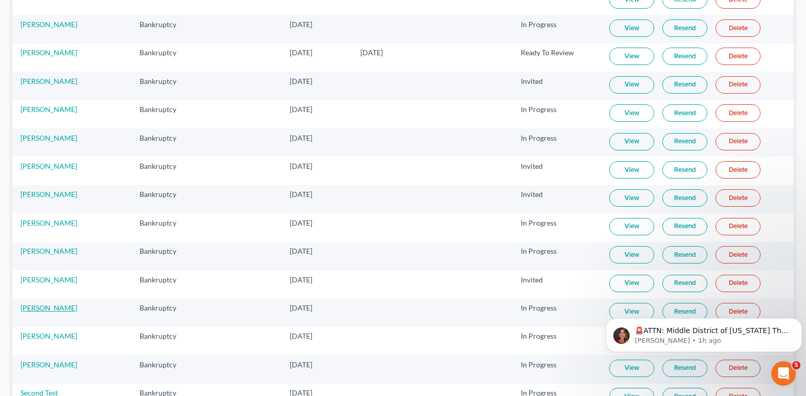
scroll to position [748, 0]
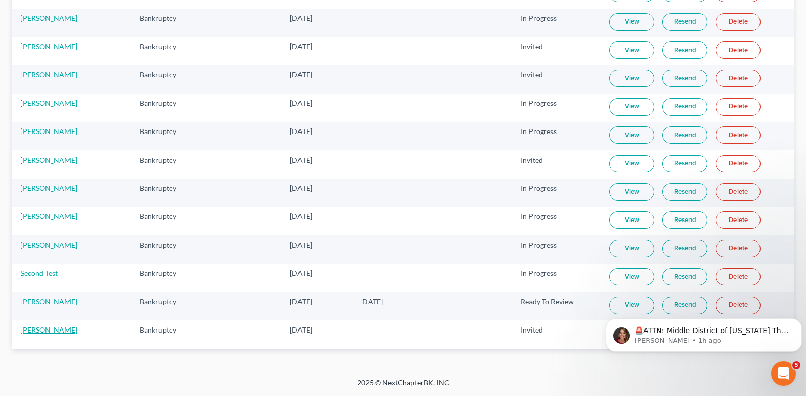
click at [53, 328] on link "[PERSON_NAME]" at bounding box center [48, 329] width 57 height 9
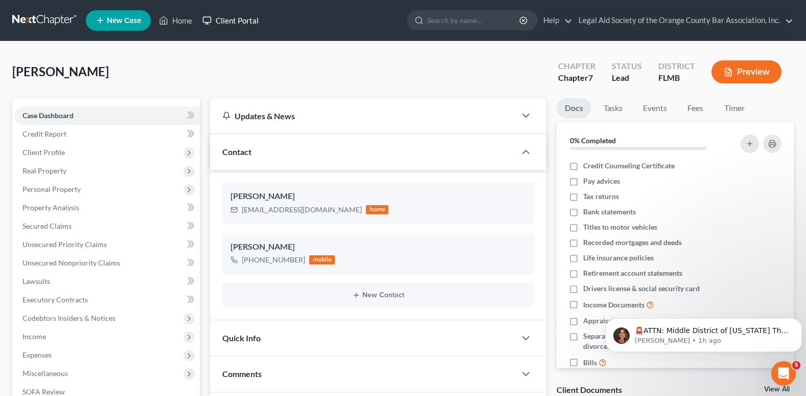
drag, startPoint x: 239, startPoint y: 25, endPoint x: 259, endPoint y: 53, distance: 34.5
click at [239, 25] on link "Client Portal" at bounding box center [230, 20] width 66 height 18
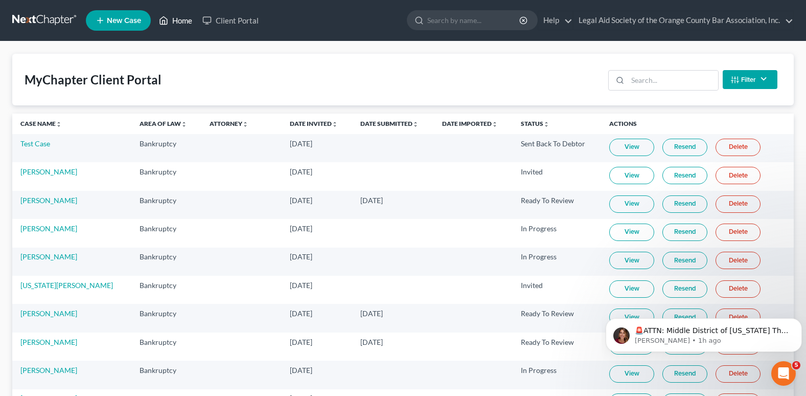
click at [176, 19] on link "Home" at bounding box center [175, 20] width 43 height 18
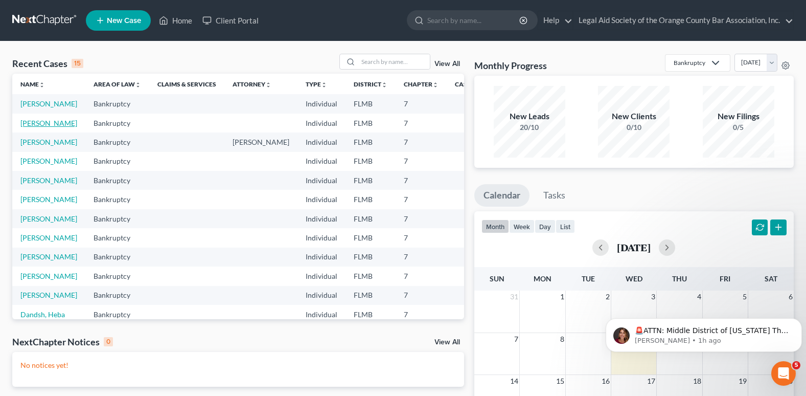
click at [30, 127] on link "[PERSON_NAME]" at bounding box center [48, 123] width 57 height 9
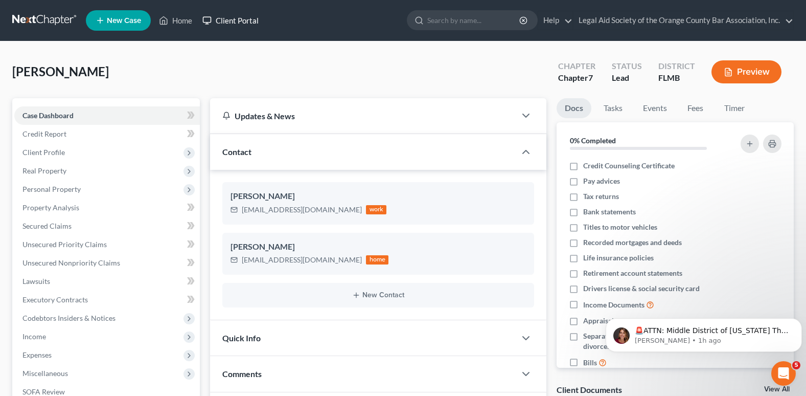
click at [242, 22] on link "Client Portal" at bounding box center [230, 20] width 66 height 18
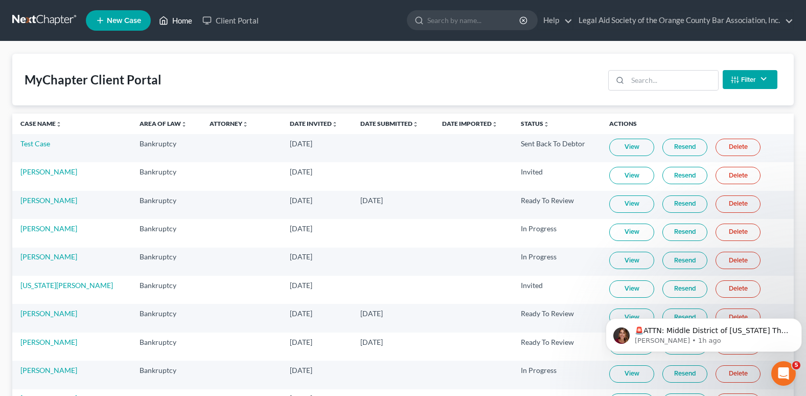
click at [173, 20] on link "Home" at bounding box center [175, 20] width 43 height 18
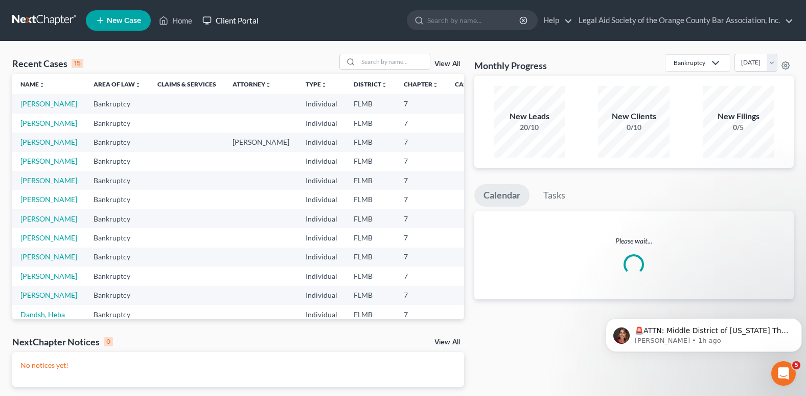
click at [239, 19] on link "Client Portal" at bounding box center [230, 20] width 66 height 18
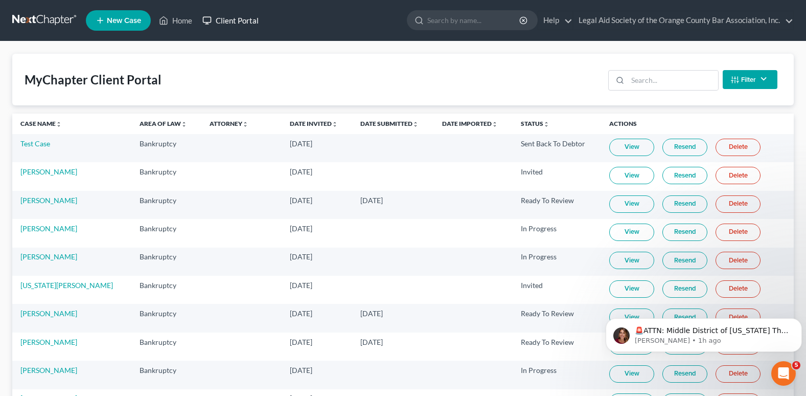
scroll to position [51, 0]
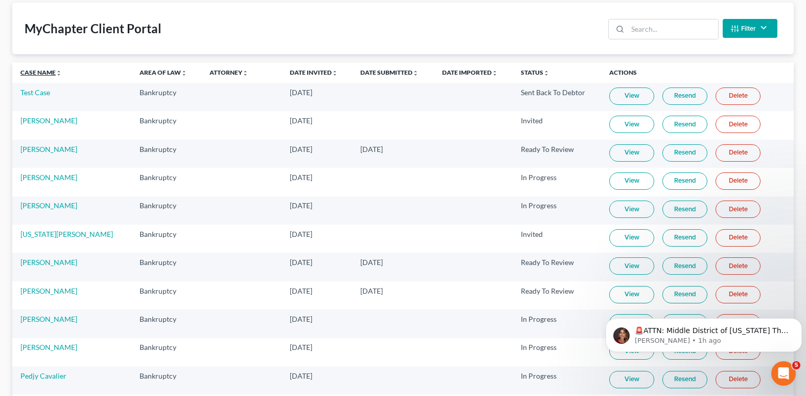
click at [48, 75] on link "Case Name unfold_more expand_more expand_less" at bounding box center [40, 72] width 41 height 8
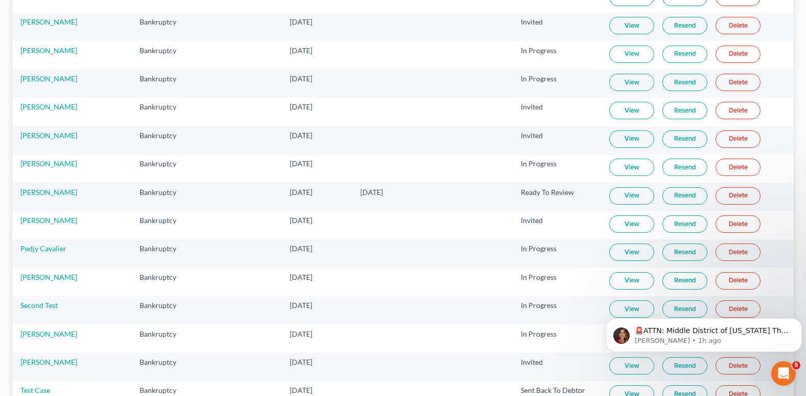
scroll to position [562, 0]
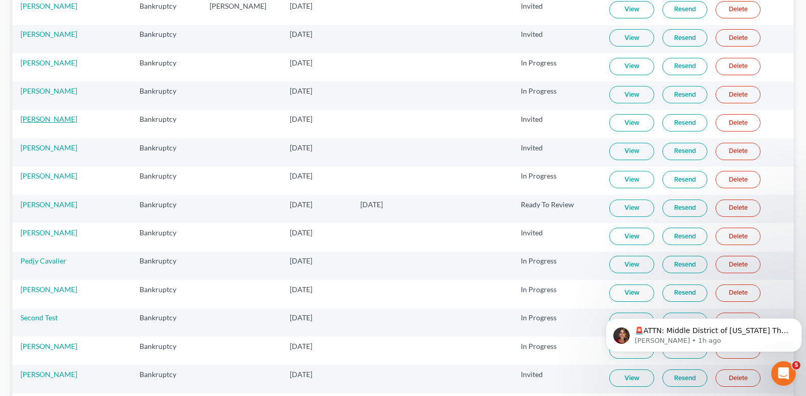
click at [40, 119] on link "[PERSON_NAME]" at bounding box center [48, 118] width 57 height 9
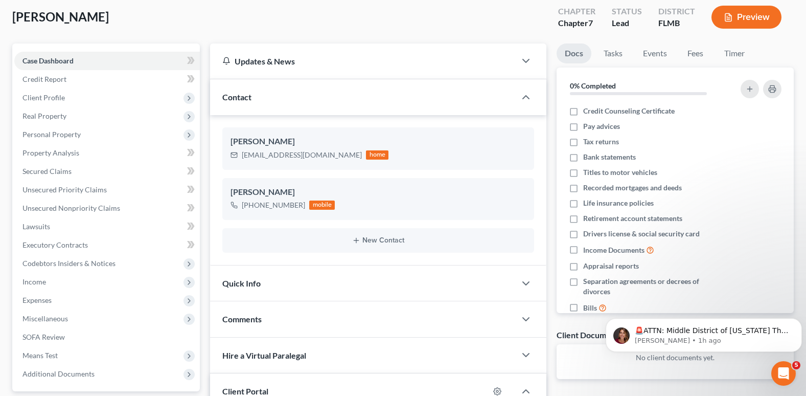
scroll to position [2, 0]
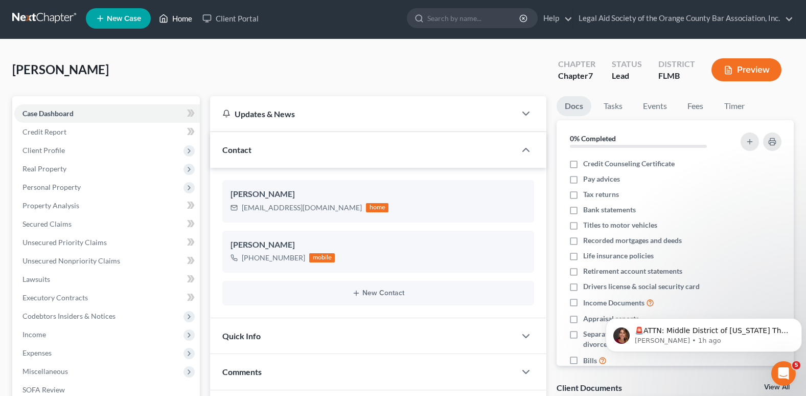
click at [177, 19] on link "Home" at bounding box center [175, 18] width 43 height 18
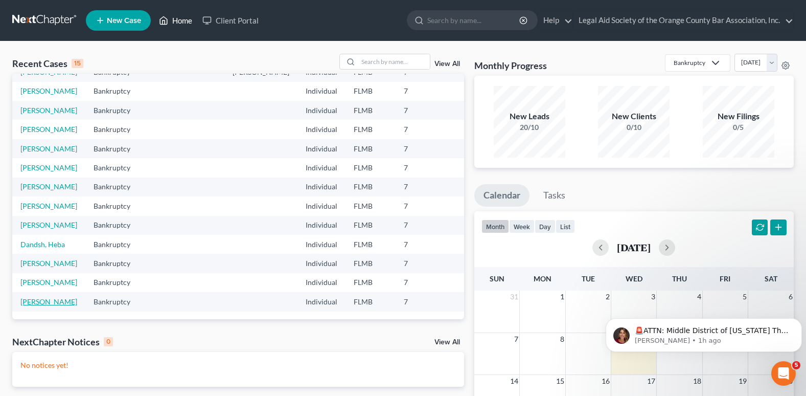
scroll to position [234, 0]
click at [233, 22] on link "Client Portal" at bounding box center [230, 20] width 66 height 18
